Goal: Transaction & Acquisition: Purchase product/service

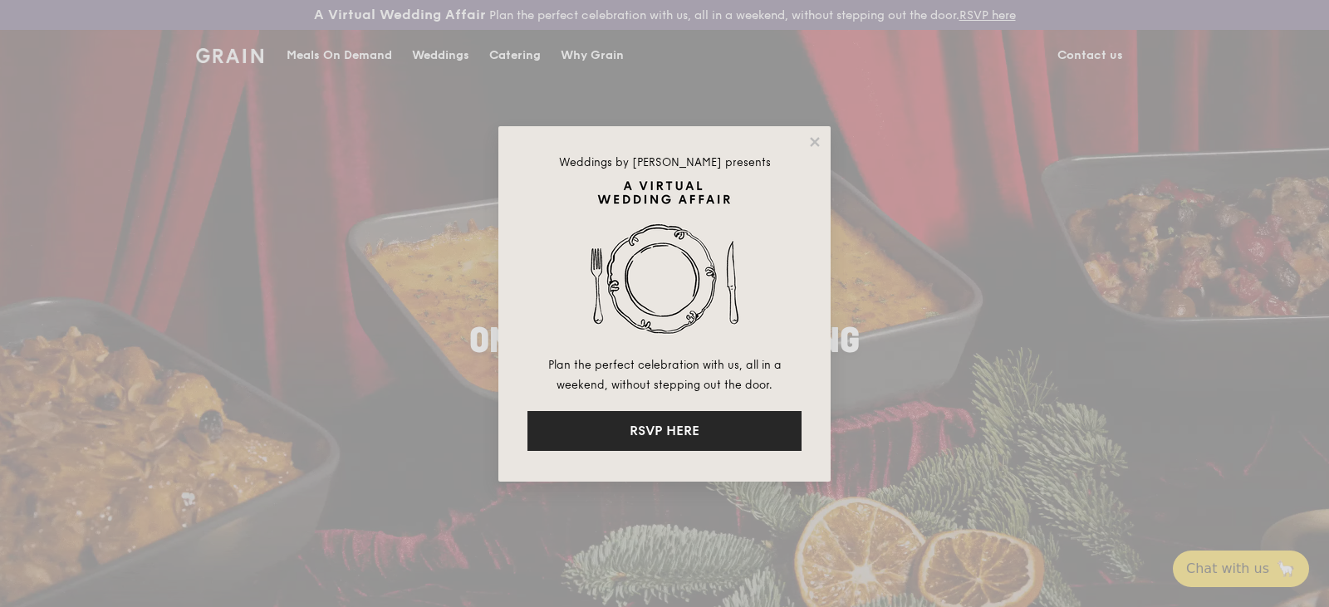
drag, startPoint x: 811, startPoint y: 141, endPoint x: 686, endPoint y: 431, distance: 315.8
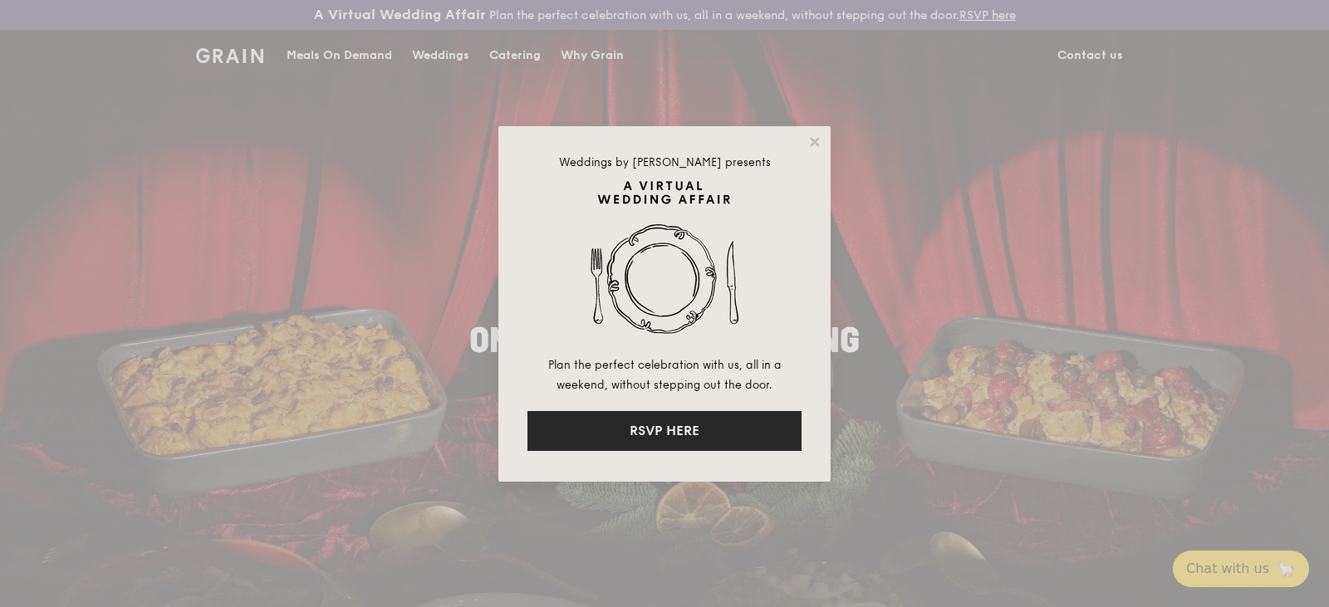
click at [686, 431] on div "Weddings by Grain presents Plan the perfect celebration with us, all in a weeke…" at bounding box center [664, 303] width 332 height 355
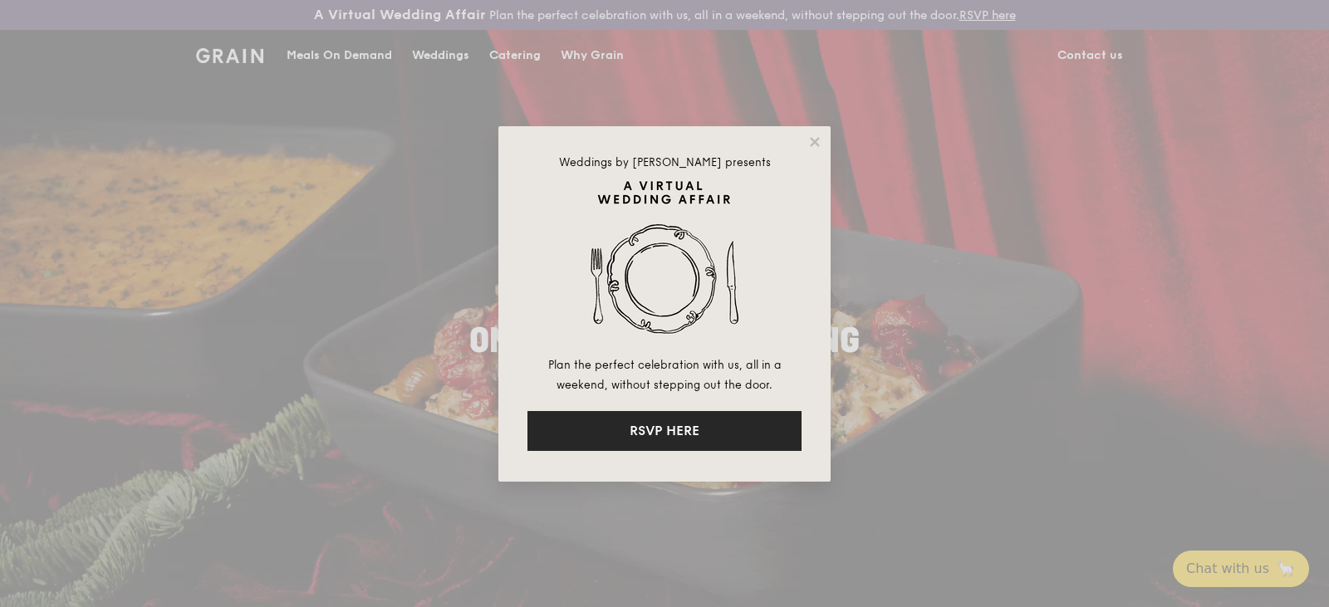
click at [685, 431] on button "RSVP HERE" at bounding box center [664, 431] width 274 height 40
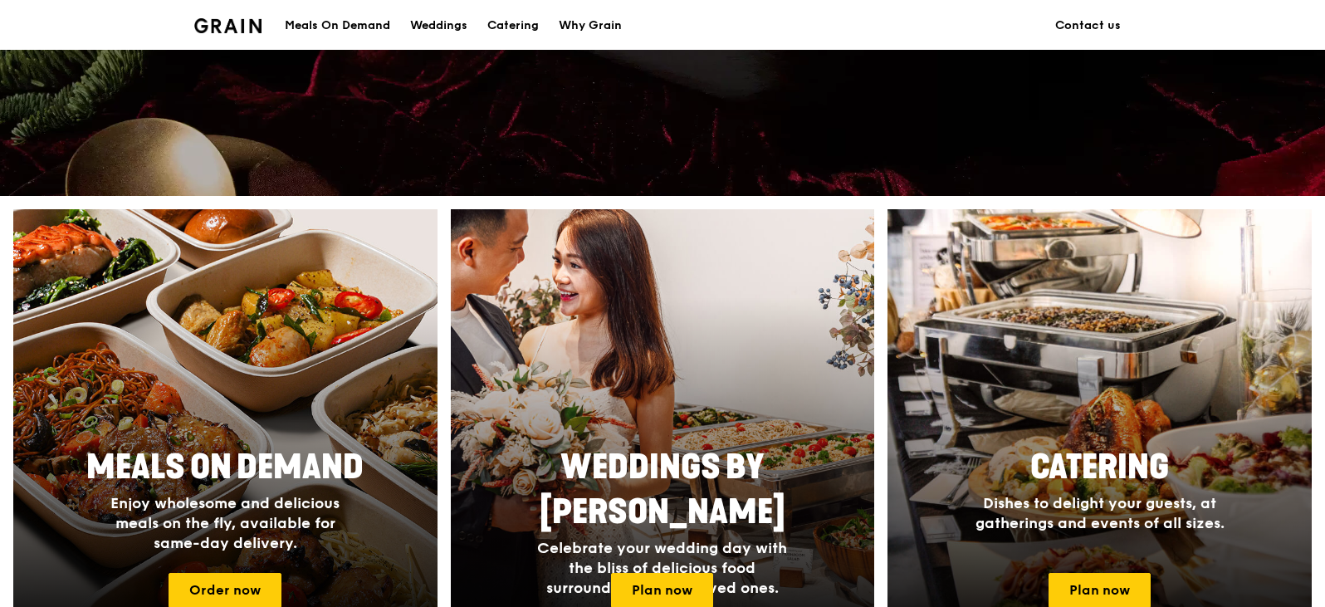
scroll to position [747, 0]
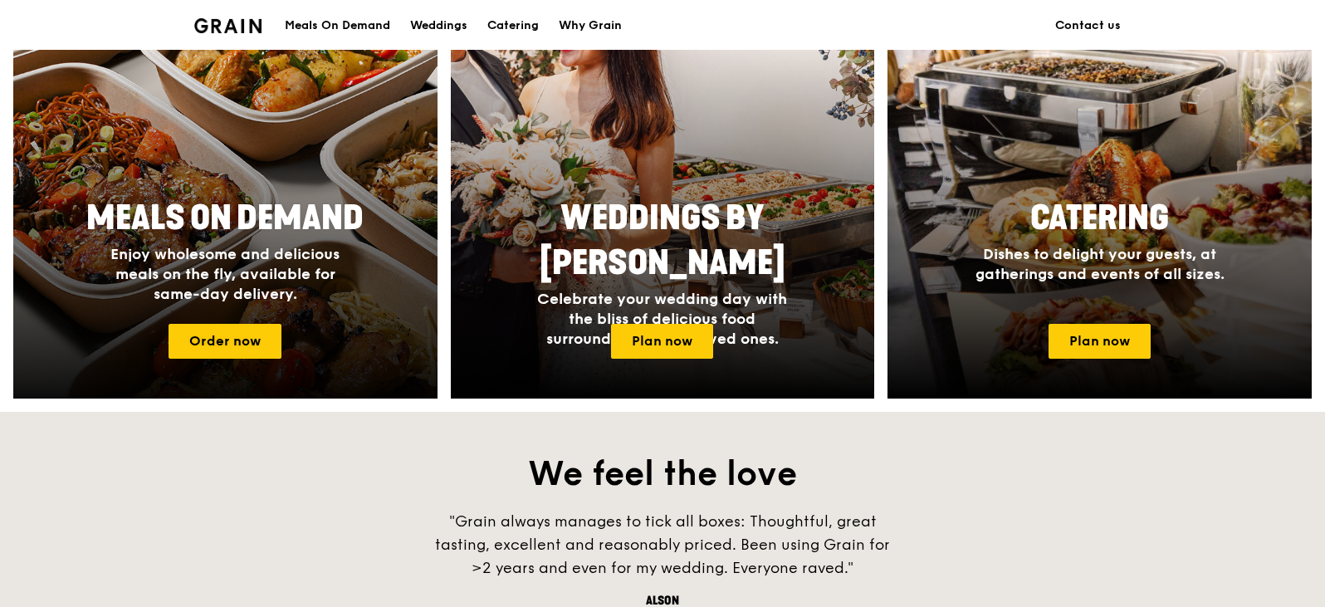
click at [283, 235] on span "Meals On Demand" at bounding box center [224, 218] width 277 height 40
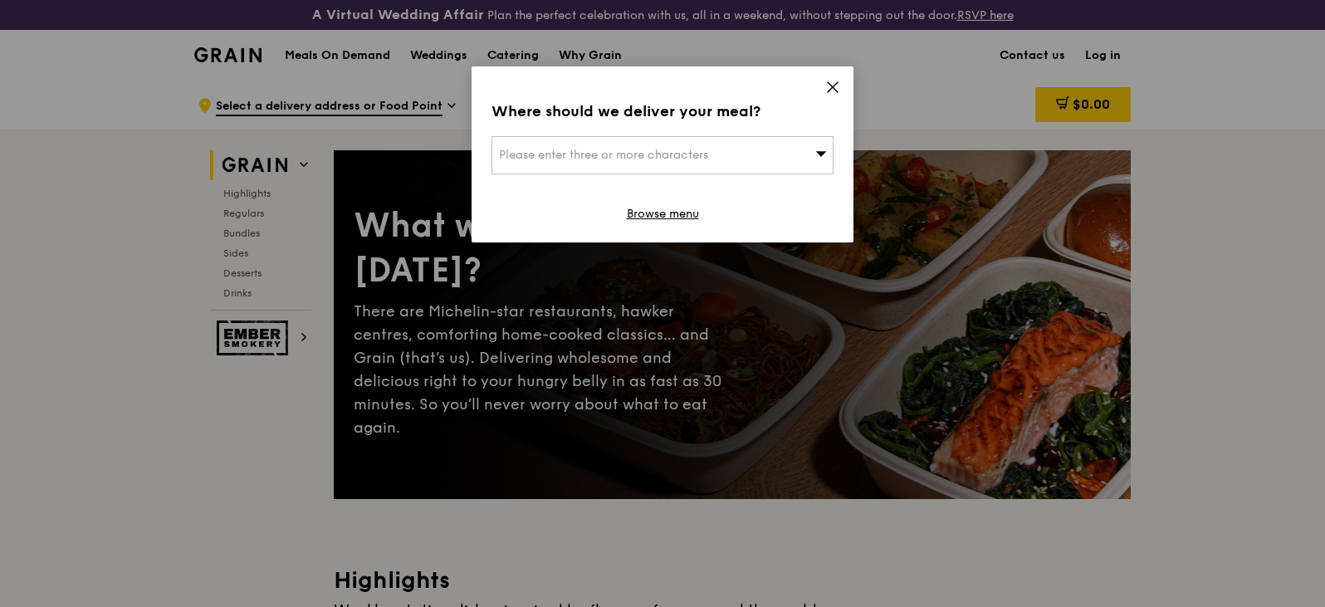
click at [832, 84] on icon at bounding box center [832, 87] width 15 height 15
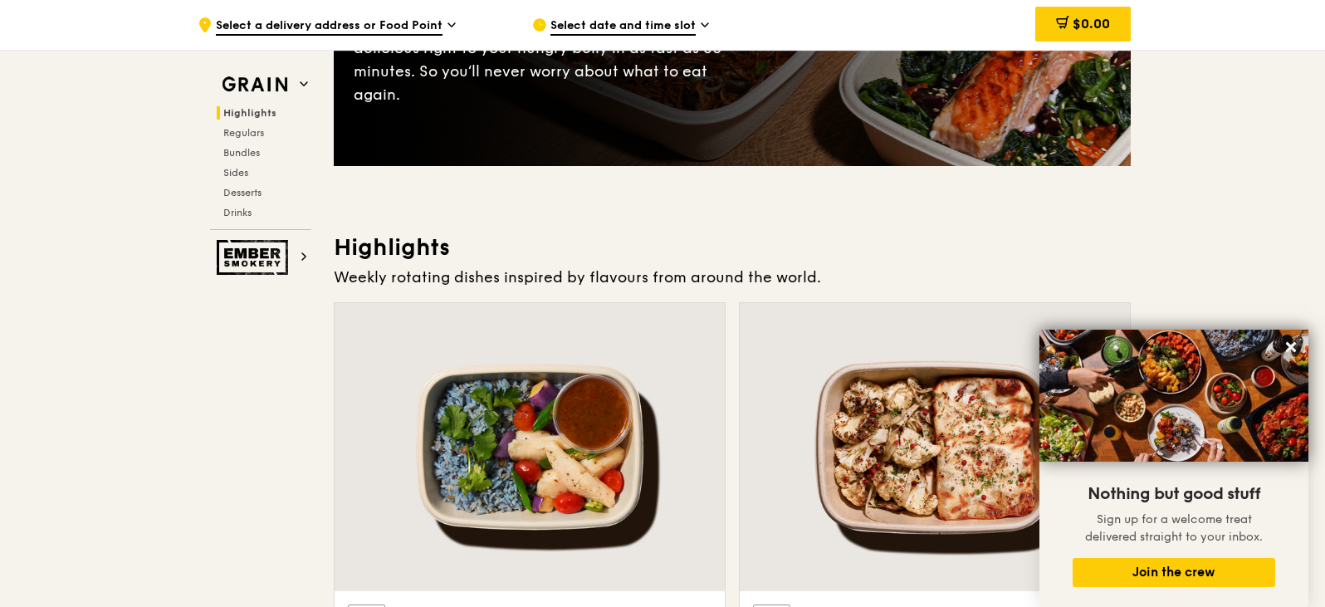
scroll to position [581, 0]
